Goal: Task Accomplishment & Management: Use online tool/utility

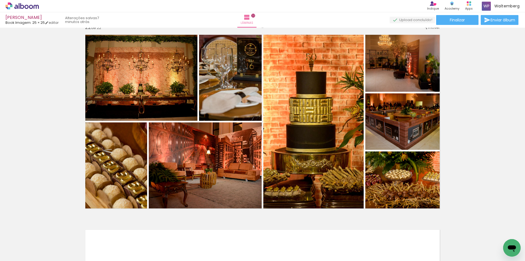
scroll to position [0, 1716]
